Goal: Find specific page/section: Find specific page/section

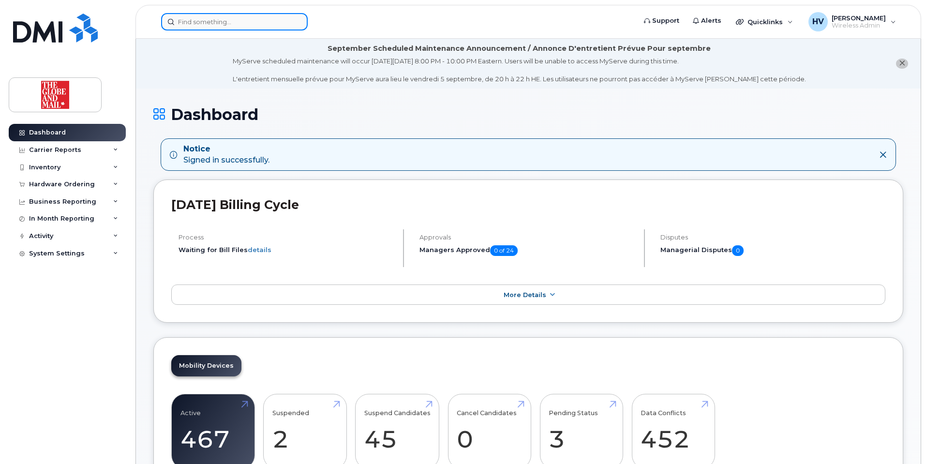
click at [196, 19] on input at bounding box center [234, 21] width 147 height 17
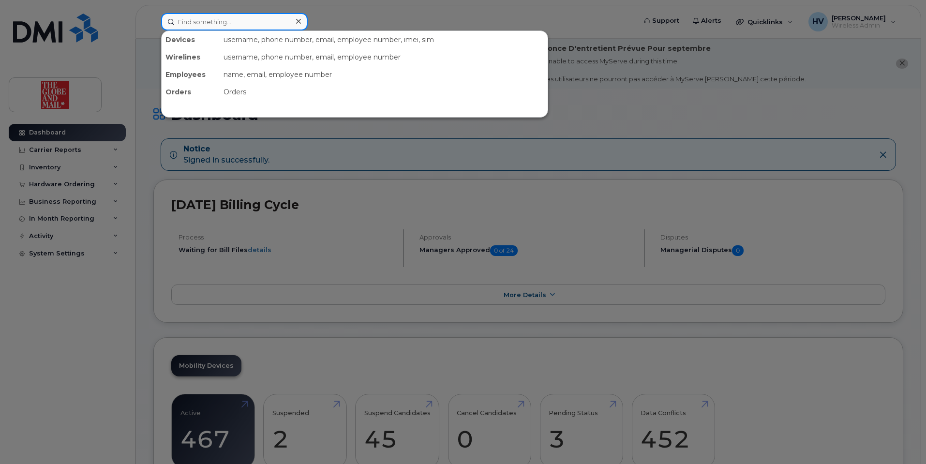
paste input "patrickwhite"
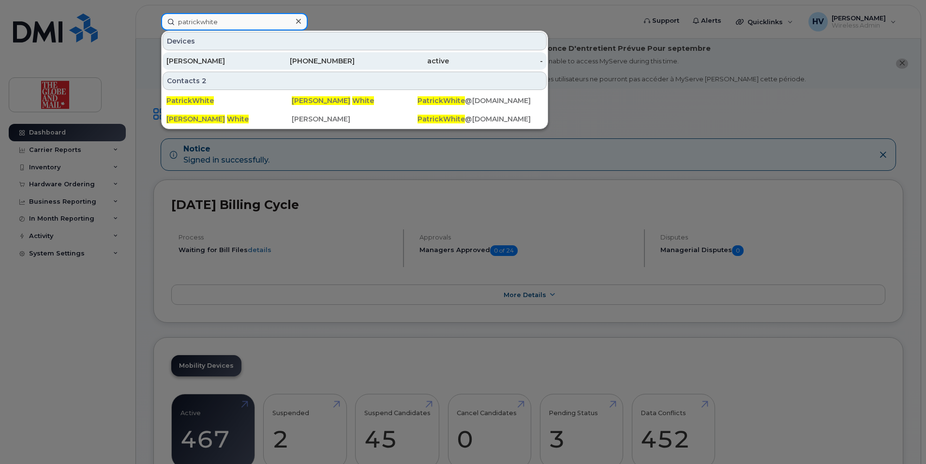
type input "patrickwhite"
click at [209, 60] on div "[PERSON_NAME]" at bounding box center [213, 61] width 94 height 10
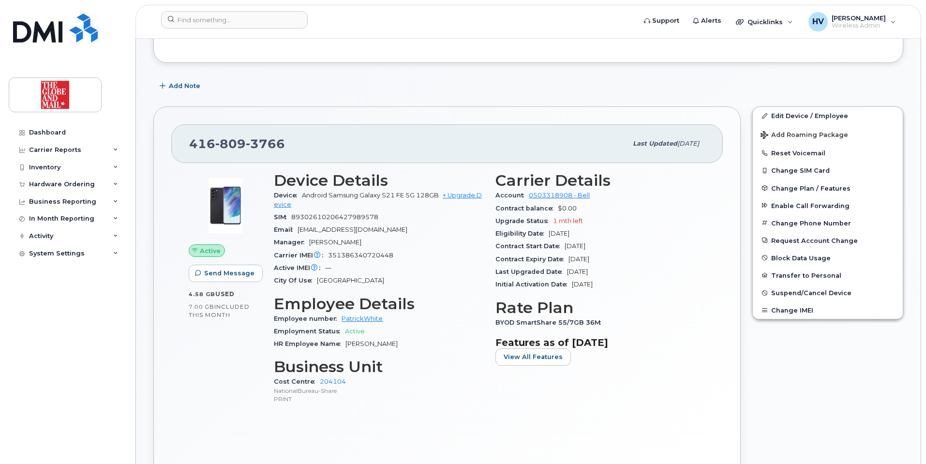
scroll to position [194, 0]
